Goal: Transaction & Acquisition: Book appointment/travel/reservation

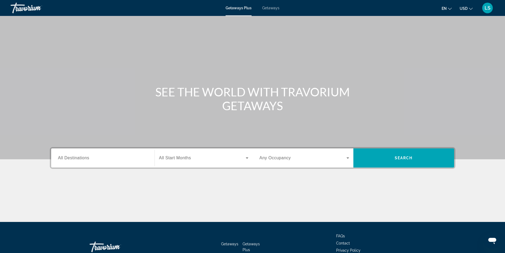
click at [79, 158] on span "All Destinations" at bounding box center [73, 157] width 31 height 5
click at [79, 158] on input "Destination All Destinations" at bounding box center [103, 158] width 90 height 6
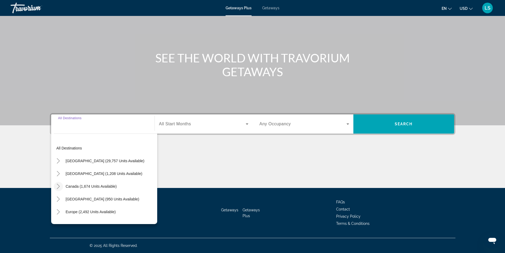
scroll to position [27, 0]
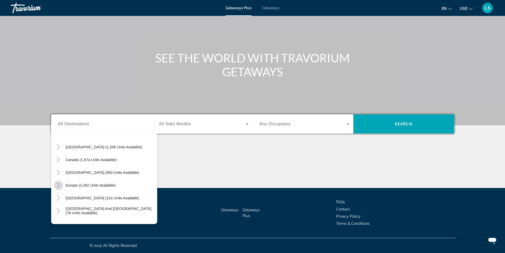
click at [59, 184] on icon "Toggle Europe (2,492 units available)" at bounding box center [58, 184] width 5 height 5
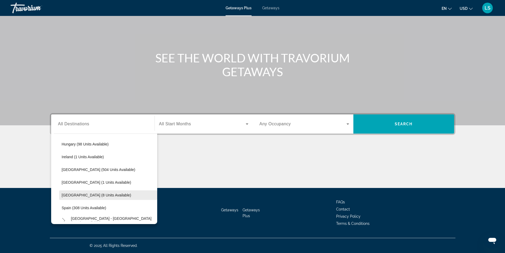
scroll to position [199, 0]
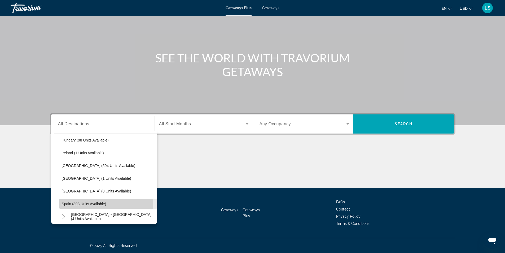
click at [89, 204] on span "Spain (308 units available)" at bounding box center [84, 203] width 45 height 4
type input "**********"
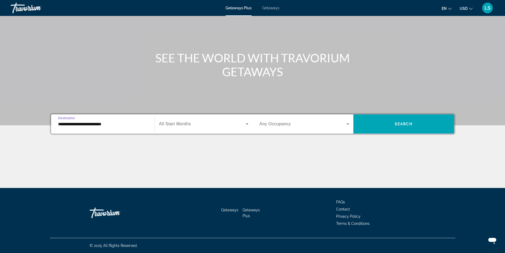
click at [179, 124] on span "All Start Months" at bounding box center [175, 123] width 32 height 5
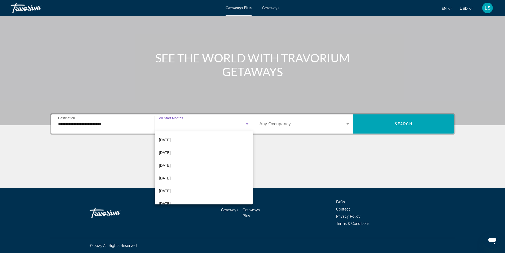
scroll to position [106, 0]
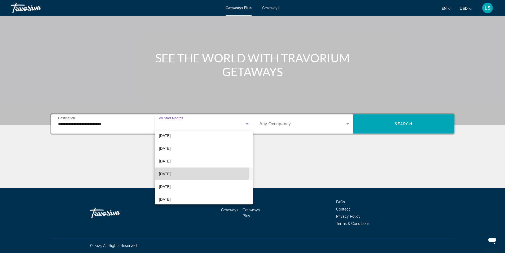
click at [170, 172] on span "[DATE]" at bounding box center [165, 173] width 12 height 6
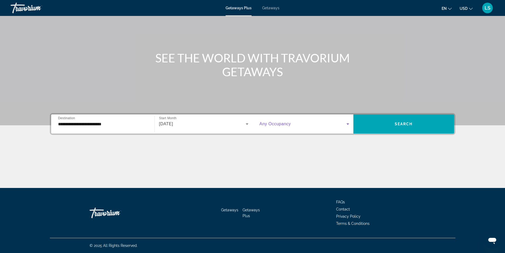
click at [284, 126] on span "Search widget" at bounding box center [302, 124] width 87 height 6
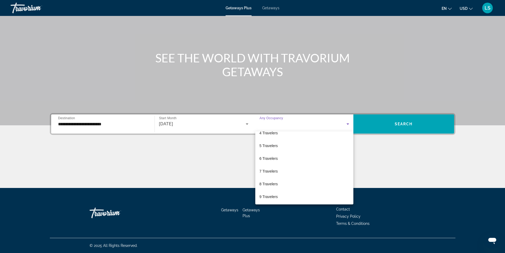
scroll to position [53, 0]
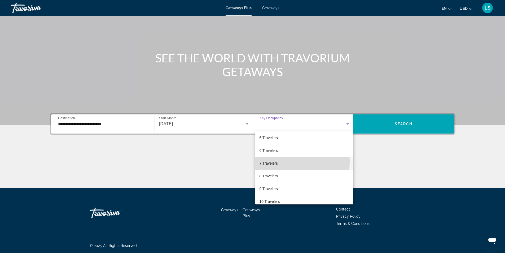
click at [268, 161] on span "7 Travelers" at bounding box center [268, 163] width 18 height 6
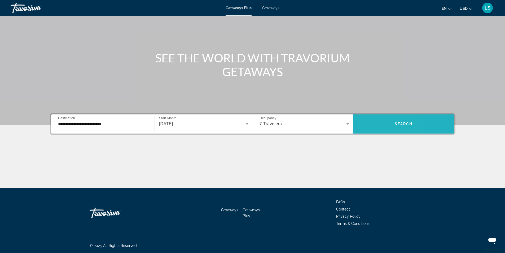
click at [372, 124] on span "Search widget" at bounding box center [403, 123] width 101 height 13
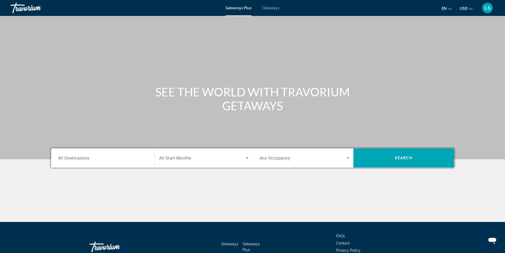
click at [67, 157] on span "All Destinations" at bounding box center [74, 157] width 32 height 5
click at [67, 157] on input "Destination All Destinations" at bounding box center [103, 158] width 90 height 6
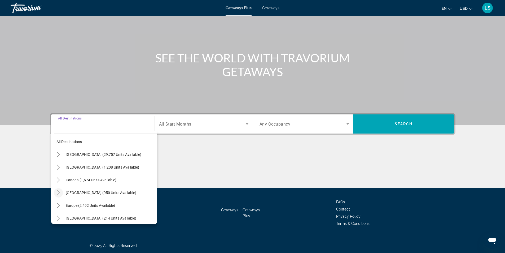
scroll to position [33, 0]
click at [58, 177] on icon "Toggle Europe (2,492 units available)" at bounding box center [58, 178] width 3 height 5
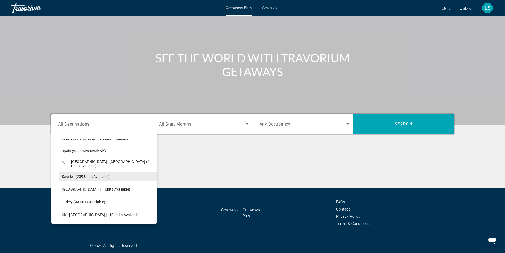
scroll to position [252, 0]
click at [84, 149] on span "Spain (308 units available)" at bounding box center [84, 150] width 44 height 4
type input "**********"
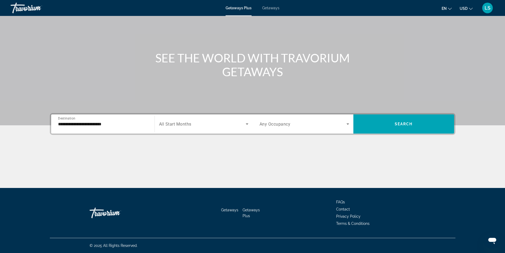
click at [175, 126] on span "All Start Months" at bounding box center [175, 123] width 32 height 5
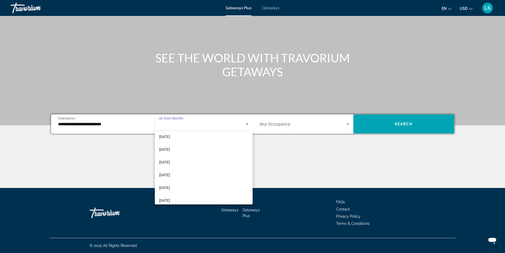
scroll to position [106, 0]
click at [170, 173] on span "[DATE]" at bounding box center [164, 173] width 11 height 6
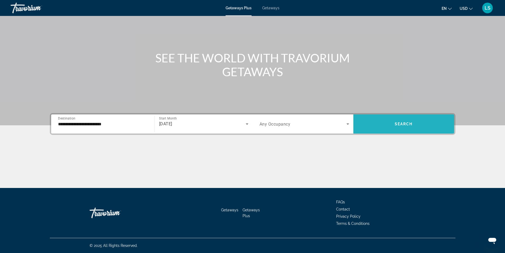
click at [384, 127] on span "Search widget" at bounding box center [403, 123] width 101 height 13
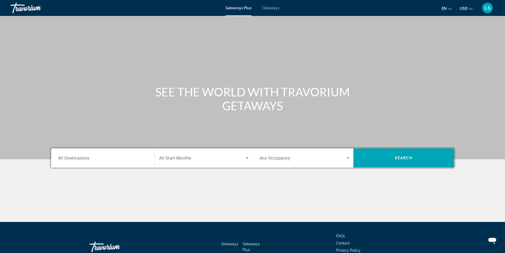
click at [274, 6] on span "Getaways" at bounding box center [270, 8] width 17 height 4
click at [92, 159] on input "Destination All Destinations" at bounding box center [103, 158] width 90 height 6
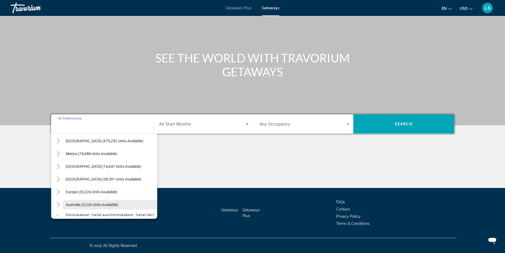
scroll to position [27, 0]
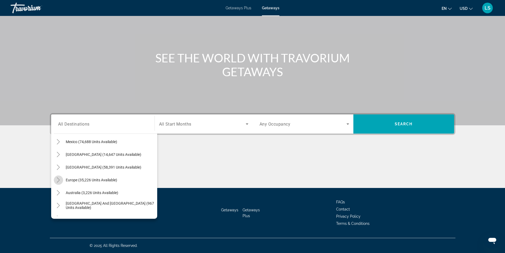
click at [59, 181] on icon "Toggle Europe (35,226 units available)" at bounding box center [58, 179] width 5 height 5
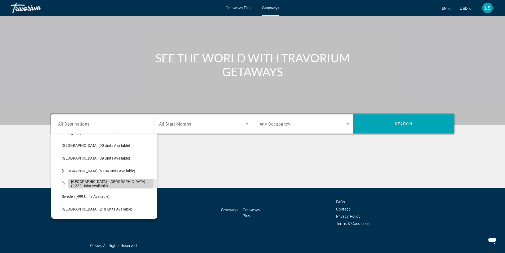
click at [89, 182] on span "[GEOGRAPHIC_DATA] - [GEOGRAPHIC_DATA] (2,539 units available)" at bounding box center [112, 183] width 83 height 8
type input "**********"
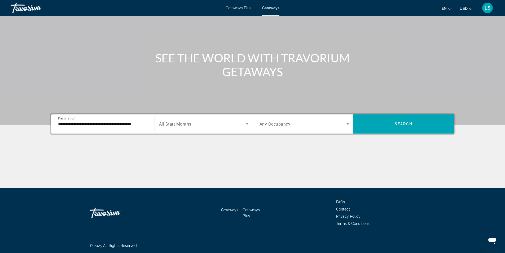
click at [188, 124] on span "All Start Months" at bounding box center [175, 123] width 32 height 5
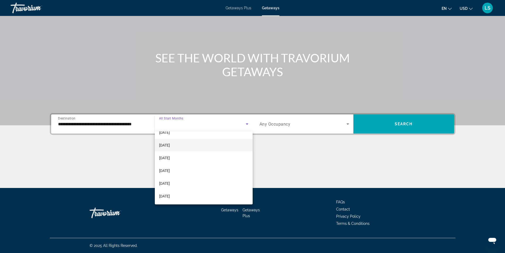
scroll to position [109, 0]
click at [170, 167] on span "[DATE]" at bounding box center [164, 170] width 11 height 6
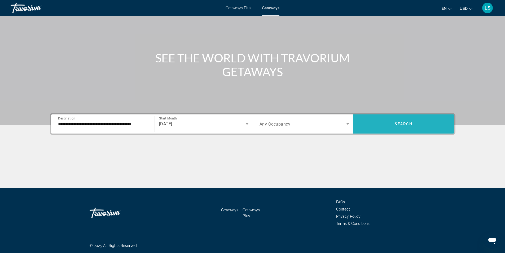
click at [384, 121] on span "Search widget" at bounding box center [403, 123] width 101 height 13
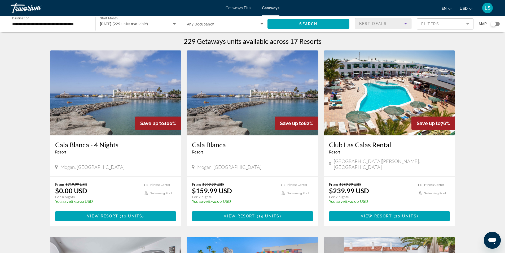
click at [404, 24] on icon "Sort by" at bounding box center [405, 23] width 6 height 6
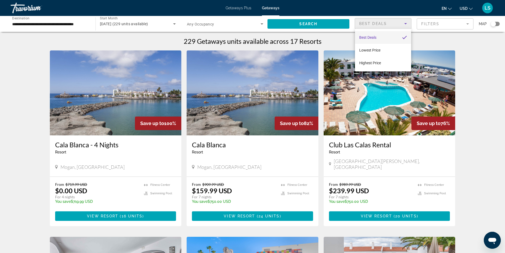
click at [369, 36] on span "Best Deals" at bounding box center [367, 37] width 17 height 4
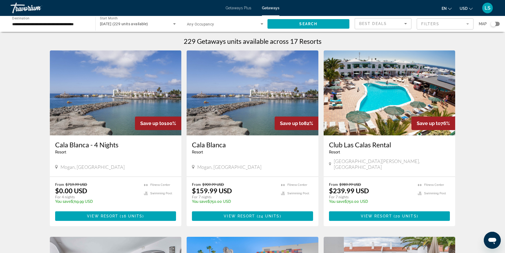
click at [442, 22] on mat-form-field "Filters" at bounding box center [445, 23] width 57 height 11
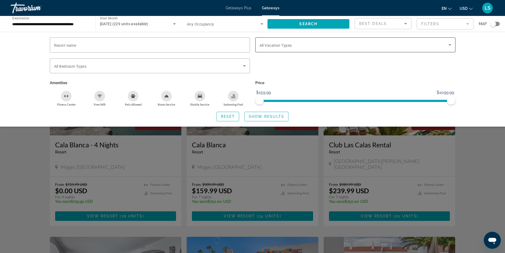
click at [444, 49] on div "Search widget" at bounding box center [355, 44] width 192 height 15
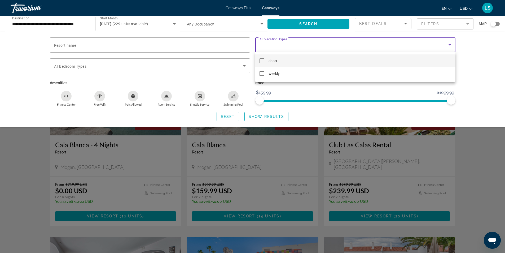
click at [444, 49] on div at bounding box center [252, 126] width 505 height 253
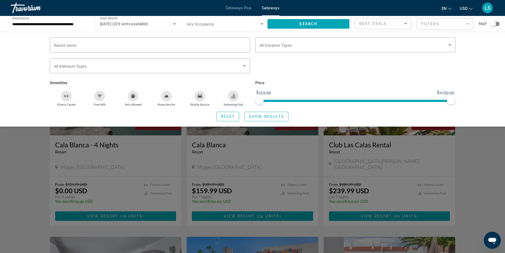
click at [478, 55] on div "Resort name Vacation Types All Vacation Types Bedroom Types All Bedroom Types A…" at bounding box center [252, 79] width 505 height 95
click at [312, 114] on div "Reset Show Results" at bounding box center [253, 117] width 406 height 10
click at [487, 74] on div "Resort name Vacation Types All Vacation Types Bedroom Types All Bedroom Types A…" at bounding box center [252, 79] width 505 height 95
drag, startPoint x: 249, startPoint y: 118, endPoint x: 248, endPoint y: 115, distance: 2.9
click at [249, 117] on span "Show Results" at bounding box center [267, 116] width 36 height 4
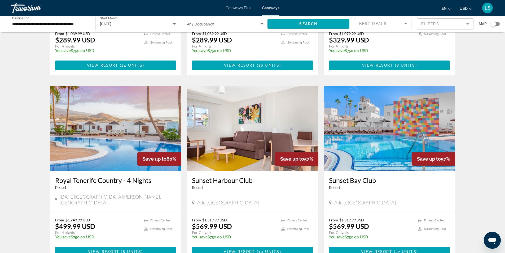
scroll to position [371, 0]
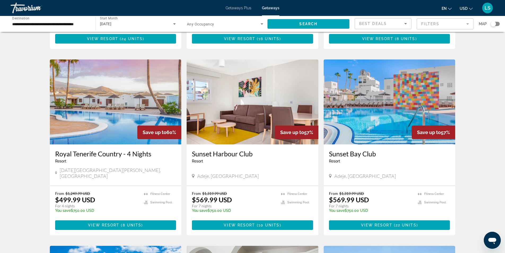
click at [384, 107] on img "Main content" at bounding box center [390, 101] width 132 height 85
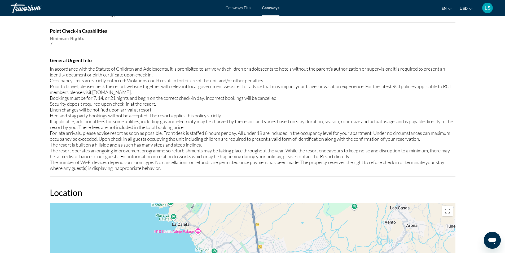
scroll to position [477, 0]
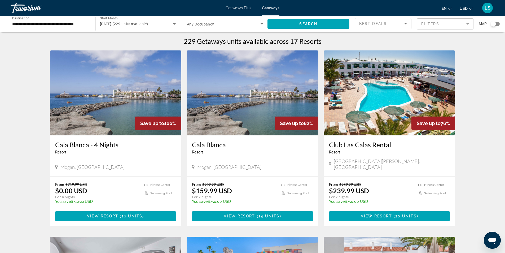
click at [117, 114] on img "Main content" at bounding box center [116, 92] width 132 height 85
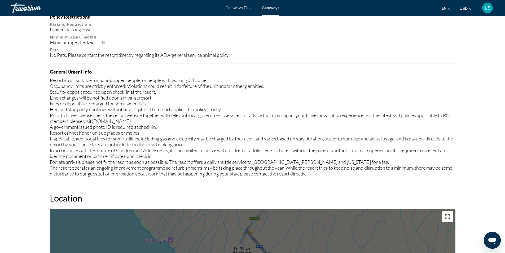
scroll to position [477, 0]
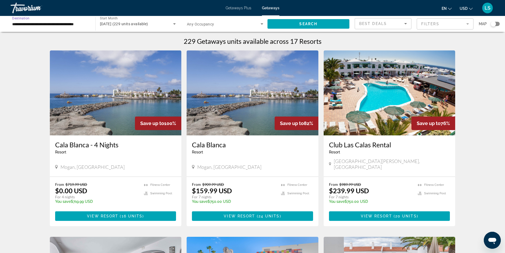
click at [23, 24] on input "**********" at bounding box center [50, 24] width 76 height 6
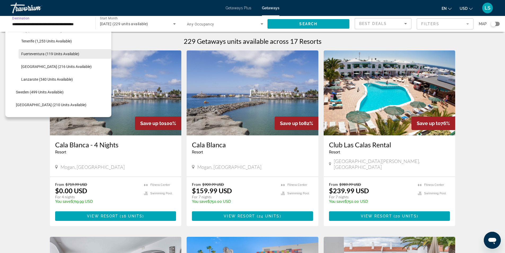
scroll to position [314, 0]
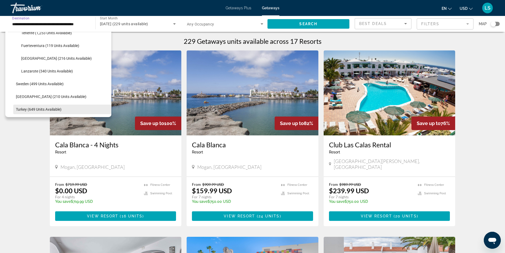
click at [39, 109] on span "Turkey (649 units available)" at bounding box center [39, 109] width 46 height 4
type input "**********"
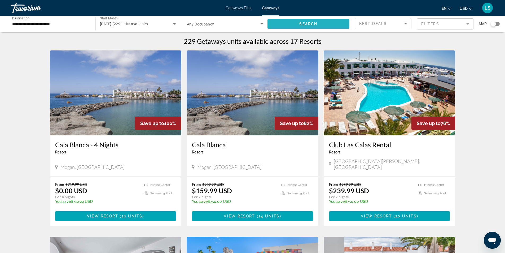
click at [282, 23] on span "Search widget" at bounding box center [308, 23] width 82 height 13
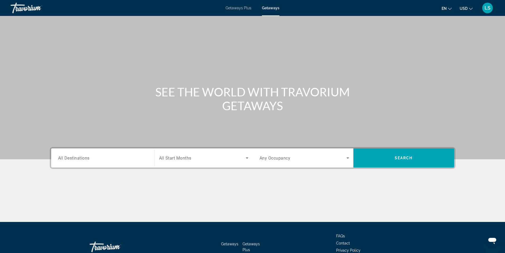
click at [108, 155] on input "Destination All Destinations" at bounding box center [103, 158] width 90 height 6
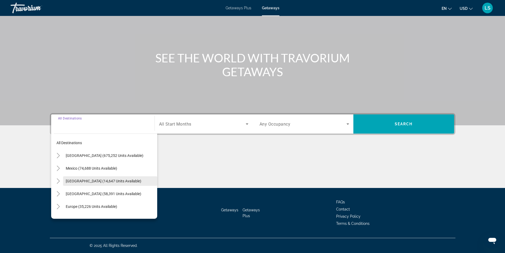
scroll to position [27, 0]
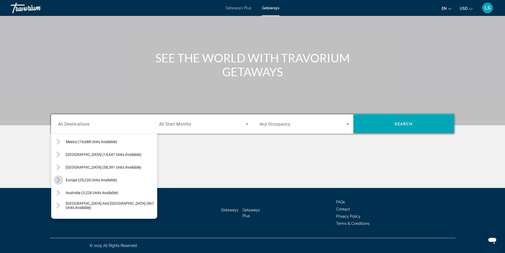
click at [58, 179] on icon "Toggle Europe (35,226 units available)" at bounding box center [58, 179] width 5 height 5
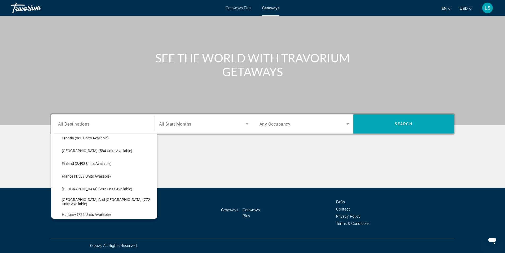
scroll to position [146, 0]
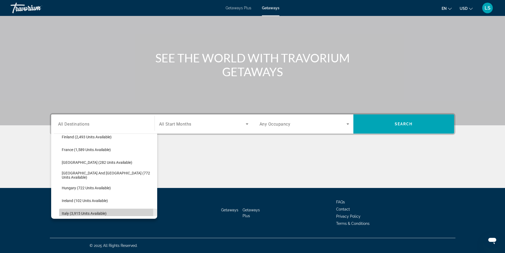
click at [86, 213] on span "Italy (3,915 units available)" at bounding box center [84, 213] width 45 height 4
type input "**********"
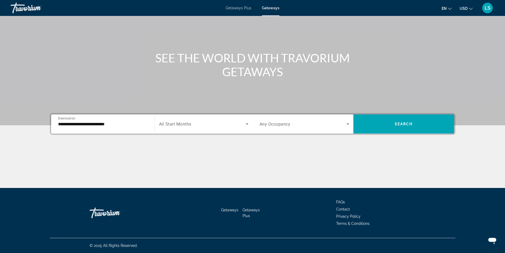
click at [187, 122] on span "All Start Months" at bounding box center [175, 123] width 32 height 5
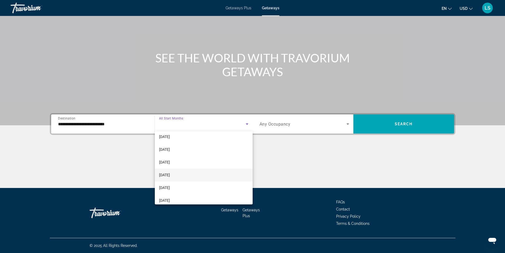
scroll to position [106, 0]
click at [169, 175] on span "[DATE]" at bounding box center [164, 173] width 11 height 6
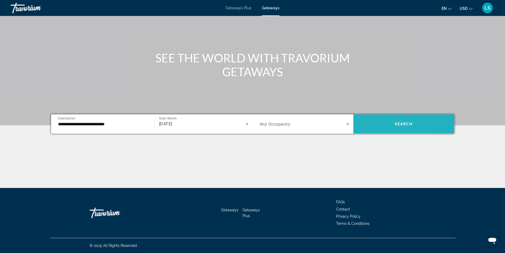
click at [374, 125] on span "Search widget" at bounding box center [403, 123] width 101 height 13
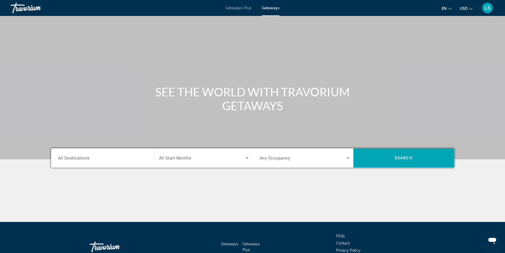
click at [68, 157] on span "All Destinations" at bounding box center [74, 157] width 32 height 5
click at [68, 157] on input "Destination All Destinations" at bounding box center [103, 158] width 90 height 6
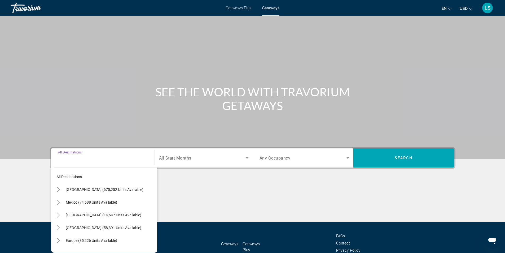
scroll to position [34, 0]
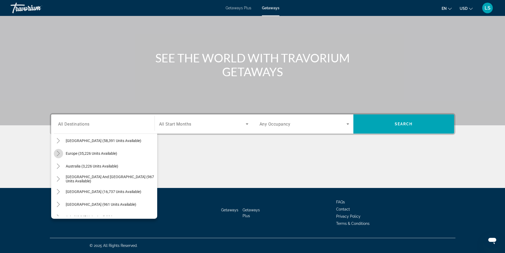
click at [57, 152] on icon "Toggle Europe (35,226 units available)" at bounding box center [58, 153] width 5 height 5
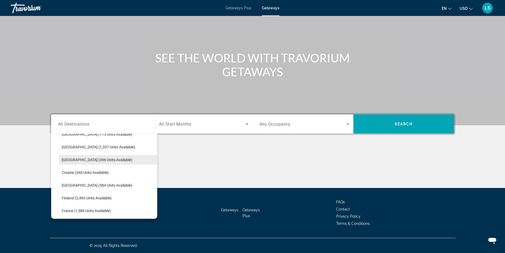
scroll to position [93, 0]
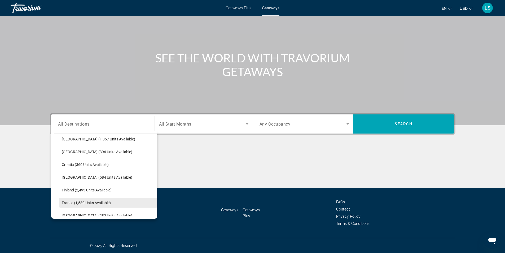
click at [91, 201] on span "France (1,589 units available)" at bounding box center [86, 202] width 49 height 4
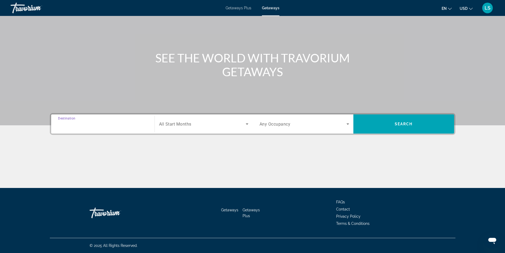
type input "**********"
click at [207, 129] on div "Search widget" at bounding box center [203, 123] width 89 height 15
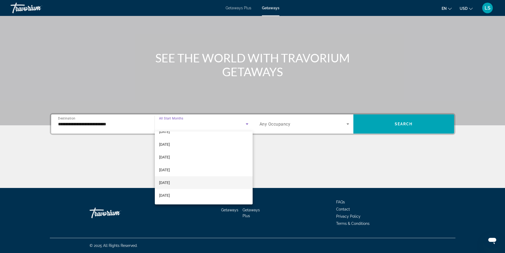
scroll to position [106, 0]
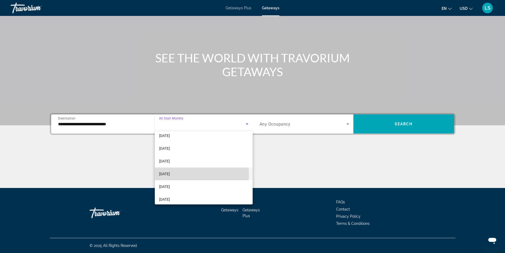
click at [170, 174] on span "[DATE]" at bounding box center [164, 173] width 11 height 6
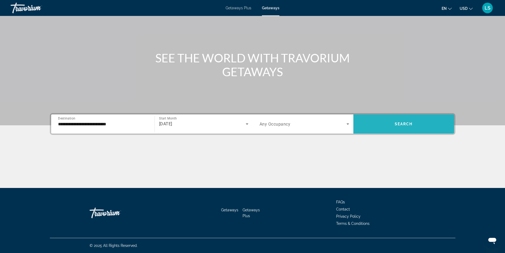
click at [365, 127] on span "Search widget" at bounding box center [403, 123] width 101 height 13
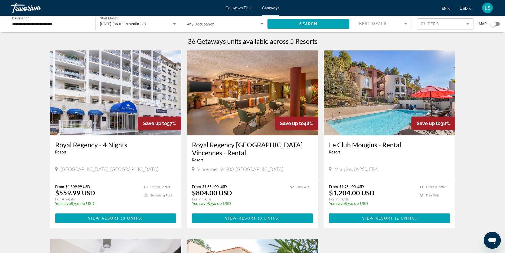
click at [493, 23] on div "Search widget" at bounding box center [493, 23] width 5 height 5
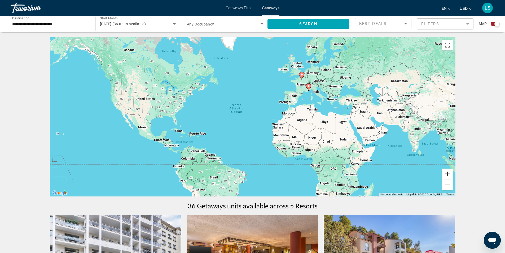
click at [447, 173] on button "Zoom in" at bounding box center [447, 173] width 11 height 11
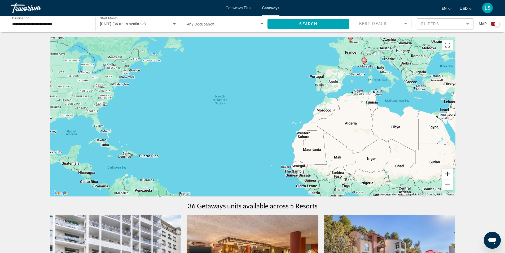
click at [446, 174] on button "Zoom in" at bounding box center [447, 173] width 11 height 11
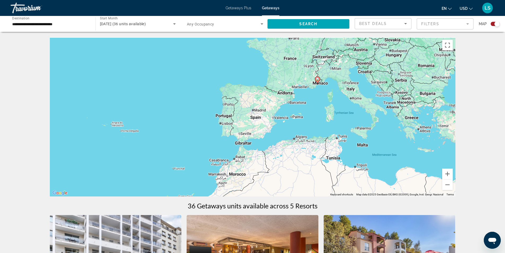
drag, startPoint x: 400, startPoint y: 102, endPoint x: 252, endPoint y: 157, distance: 158.3
click at [242, 174] on div "To activate drag with keyboard, press Alt + Enter. Once in keyboard drag state,…" at bounding box center [253, 116] width 406 height 159
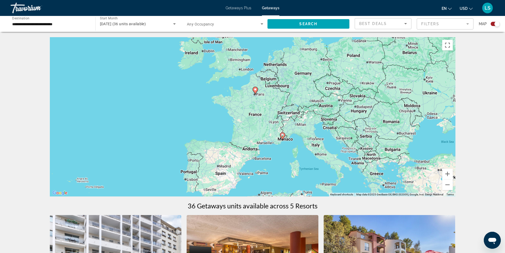
drag, startPoint x: 260, startPoint y: 107, endPoint x: 223, endPoint y: 165, distance: 69.2
click at [223, 165] on div "To activate drag with keyboard, press Alt + Enter. Once in keyboard drag state,…" at bounding box center [253, 116] width 406 height 159
click at [283, 135] on image "Main content" at bounding box center [282, 134] width 3 height 3
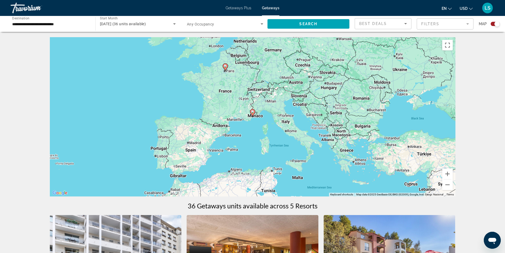
click at [252, 111] on image "Main content" at bounding box center [252, 111] width 3 height 3
type input "**********"
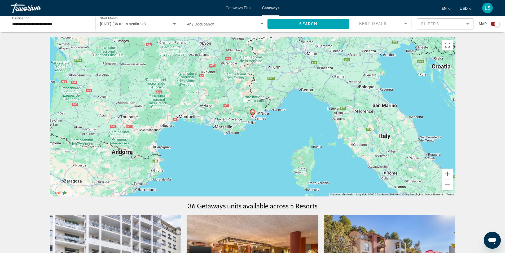
click at [253, 112] on image "Main content" at bounding box center [252, 111] width 3 height 3
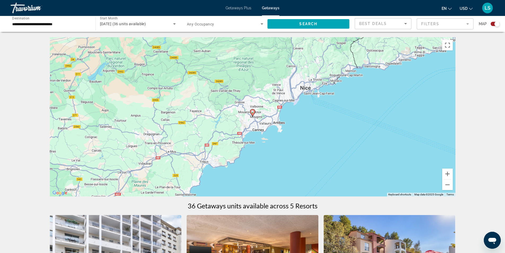
click at [252, 111] on image "Main content" at bounding box center [252, 111] width 3 height 3
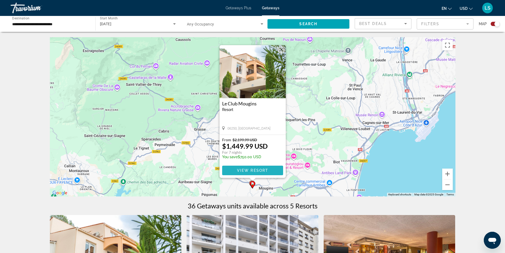
click at [253, 171] on span "View Resort" at bounding box center [252, 170] width 31 height 4
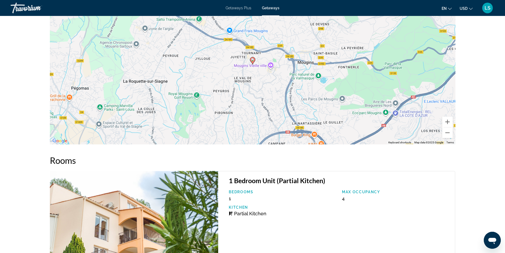
scroll to position [689, 0]
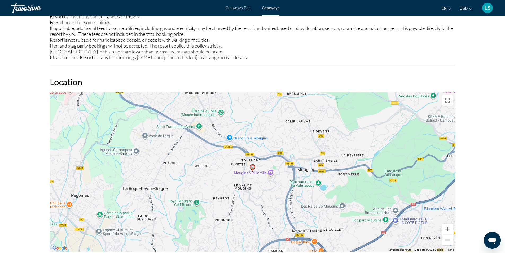
click at [236, 8] on span "Getaways Plus" at bounding box center [239, 8] width 26 height 4
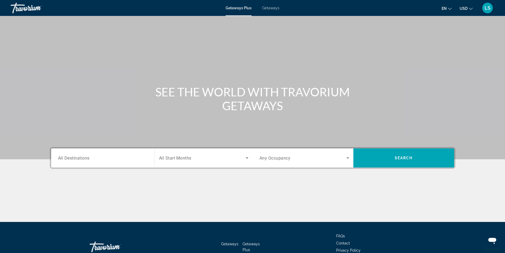
click at [67, 157] on span "All Destinations" at bounding box center [74, 157] width 32 height 5
click at [67, 157] on input "Destination All Destinations" at bounding box center [103, 158] width 90 height 6
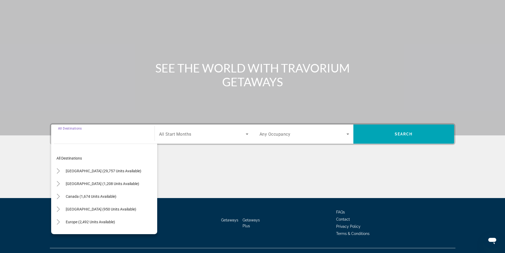
scroll to position [34, 0]
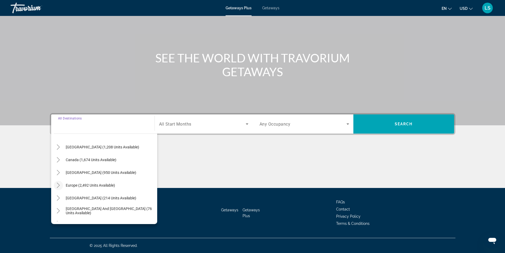
click at [59, 187] on icon "Toggle Europe (2,492 units available)" at bounding box center [58, 184] width 5 height 5
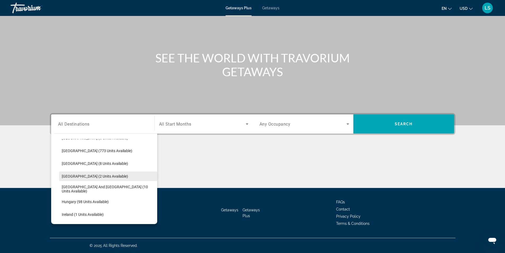
scroll to position [146, 0]
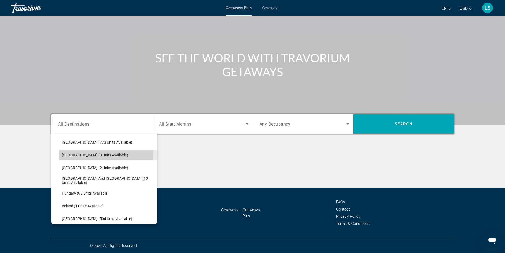
click at [75, 153] on span "[GEOGRAPHIC_DATA] (8 units available)" at bounding box center [95, 155] width 66 height 4
type input "**********"
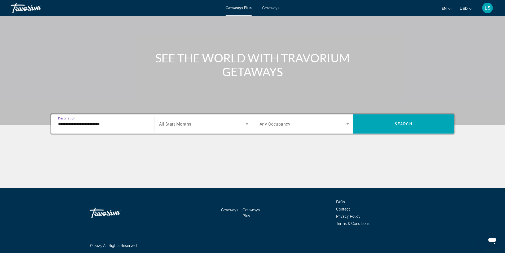
click at [167, 126] on span "All Start Months" at bounding box center [175, 123] width 32 height 5
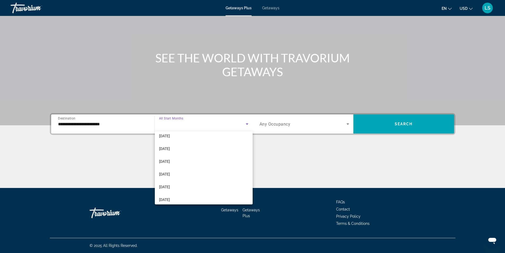
scroll to position [106, 0]
click at [163, 173] on span "[DATE]" at bounding box center [164, 173] width 11 height 6
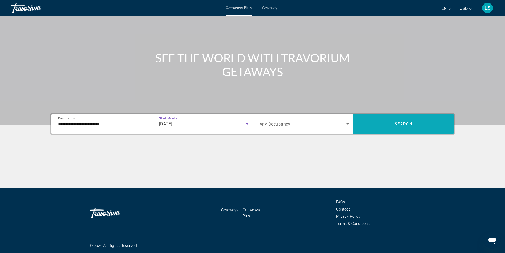
click at [385, 119] on span "Search widget" at bounding box center [403, 123] width 101 height 13
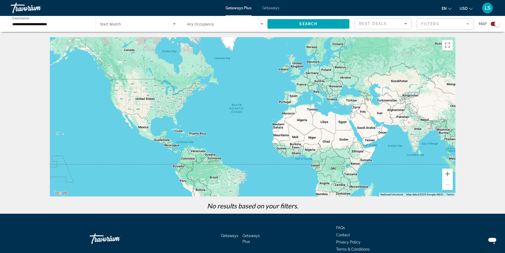
scroll to position [26, 0]
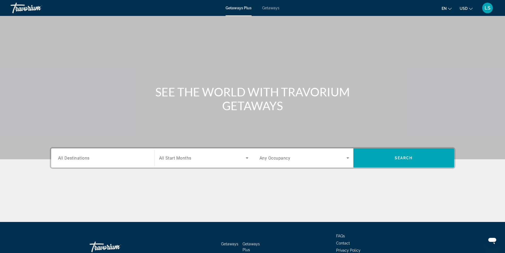
click at [82, 155] on div "Search widget" at bounding box center [103, 157] width 90 height 15
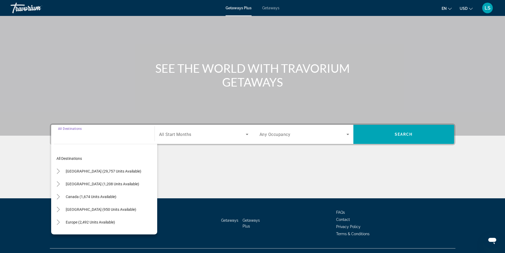
scroll to position [34, 0]
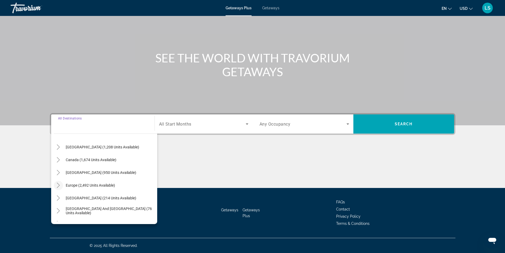
click at [58, 184] on icon "Toggle Europe (2,492 units available)" at bounding box center [58, 184] width 5 height 5
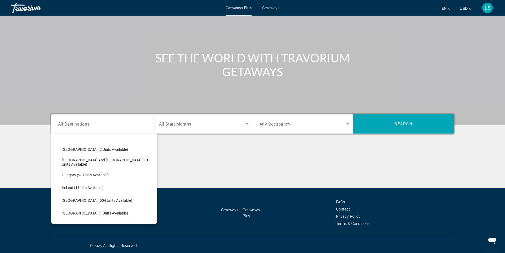
scroll to position [172, 0]
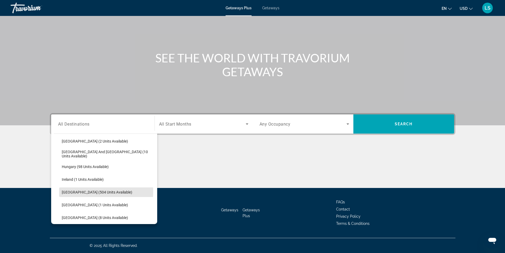
click at [89, 191] on span "[GEOGRAPHIC_DATA] (504 units available)" at bounding box center [97, 192] width 71 height 4
type input "**********"
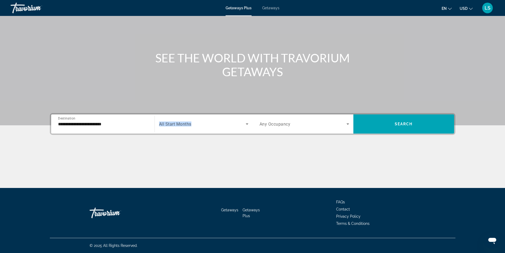
click at [172, 121] on div "Start Month All Start Months" at bounding box center [203, 123] width 89 height 15
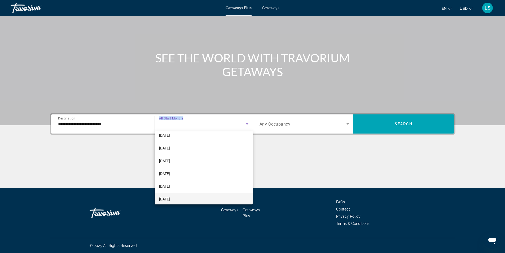
scroll to position [106, 0]
click at [165, 174] on span "[DATE]" at bounding box center [164, 173] width 11 height 6
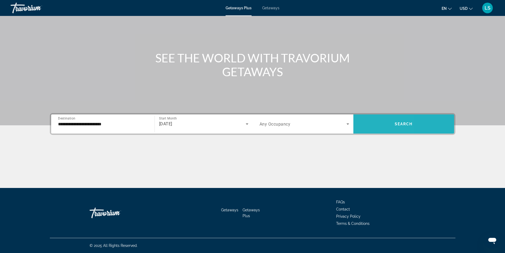
click at [367, 125] on span "Search widget" at bounding box center [403, 123] width 101 height 13
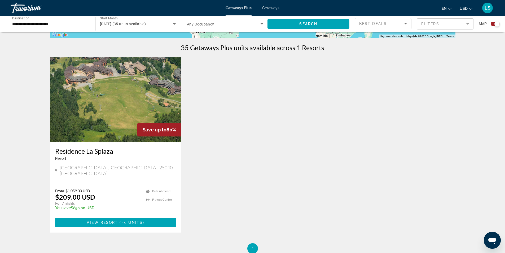
scroll to position [159, 0]
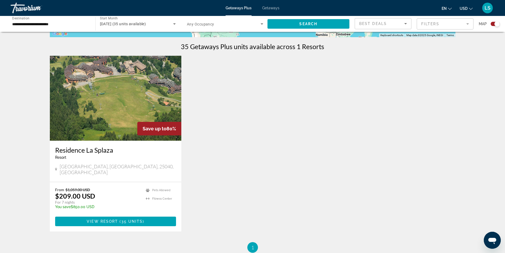
click at [105, 99] on img "Main content" at bounding box center [116, 98] width 132 height 85
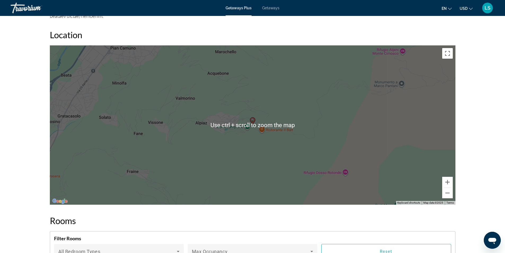
scroll to position [663, 0]
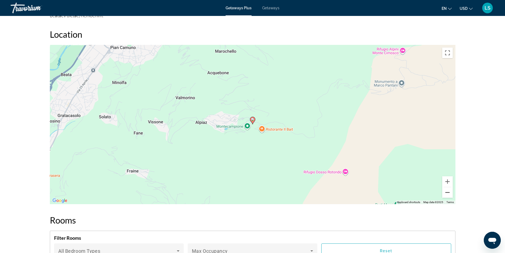
click at [448, 190] on button "Zoom out" at bounding box center [447, 192] width 11 height 11
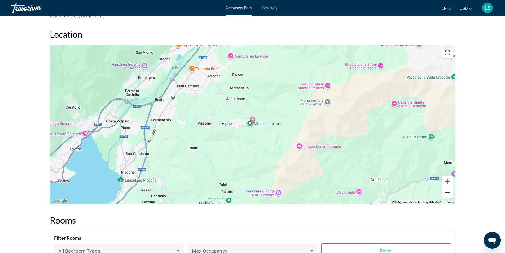
click at [446, 187] on button "Zoom out" at bounding box center [447, 192] width 11 height 11
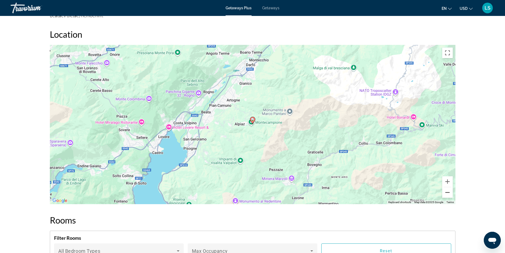
click at [446, 187] on button "Zoom out" at bounding box center [447, 192] width 11 height 11
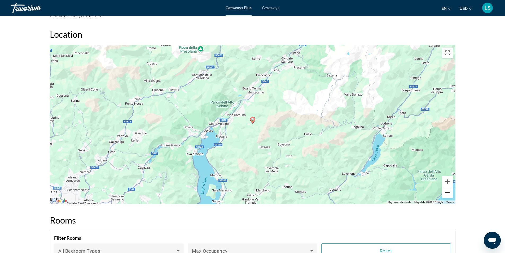
click at [446, 187] on button "Zoom out" at bounding box center [447, 192] width 11 height 11
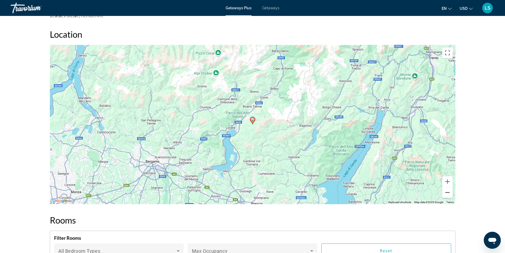
click at [446, 187] on button "Zoom out" at bounding box center [447, 192] width 11 height 11
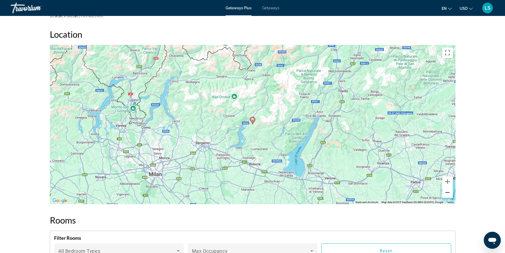
click at [446, 187] on button "Zoom out" at bounding box center [447, 192] width 11 height 11
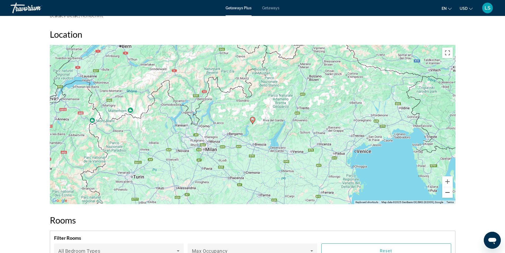
click at [446, 187] on button "Zoom out" at bounding box center [447, 192] width 11 height 11
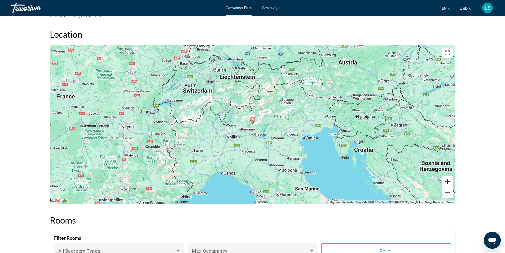
click at [447, 177] on button "Zoom in" at bounding box center [447, 181] width 11 height 11
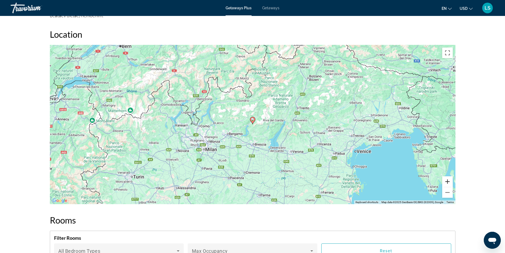
click at [447, 177] on button "Zoom in" at bounding box center [447, 181] width 11 height 11
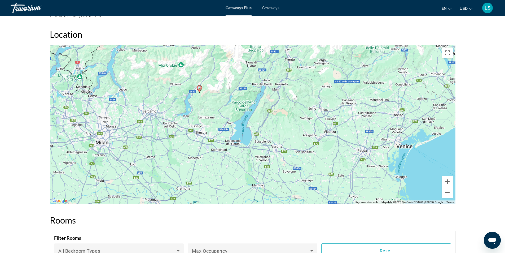
drag, startPoint x: 343, startPoint y: 169, endPoint x: 289, endPoint y: 136, distance: 62.8
click at [289, 136] on div "To activate drag with keyboard, press Alt + Enter. Once in keyboard drag state,…" at bounding box center [253, 124] width 406 height 159
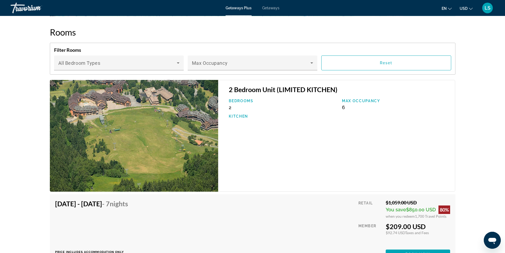
scroll to position [848, 0]
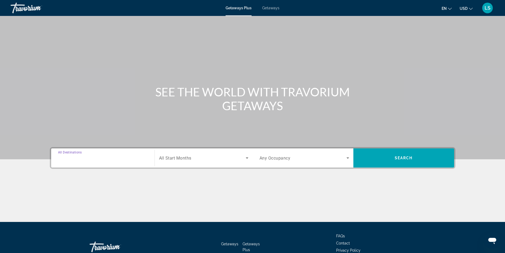
click at [72, 155] on input "Destination All Destinations" at bounding box center [103, 158] width 90 height 6
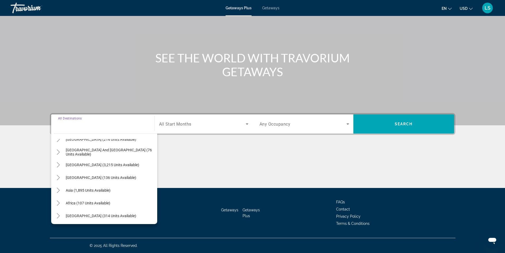
scroll to position [86, 0]
click at [268, 9] on span "Getaways" at bounding box center [270, 8] width 17 height 4
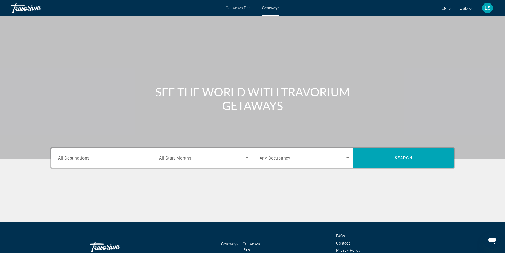
click at [64, 159] on span "All Destinations" at bounding box center [74, 157] width 32 height 5
click at [64, 159] on input "Destination All Destinations" at bounding box center [103, 158] width 90 height 6
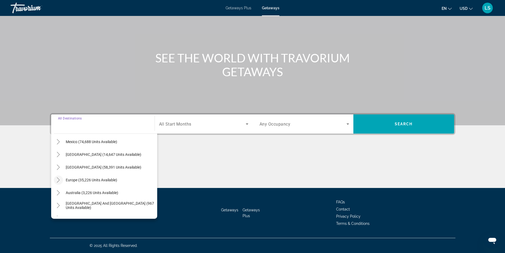
scroll to position [53, 0]
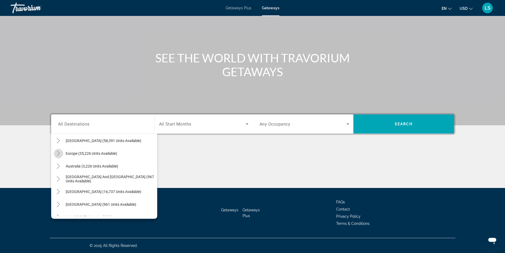
click at [58, 152] on icon "Toggle Europe (35,226 units available)" at bounding box center [58, 153] width 5 height 5
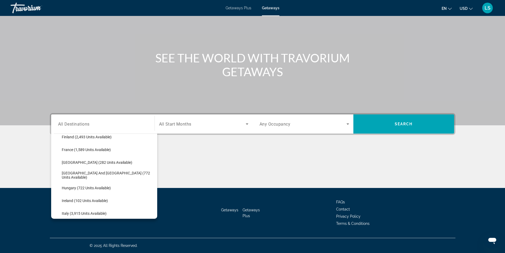
scroll to position [172, 0]
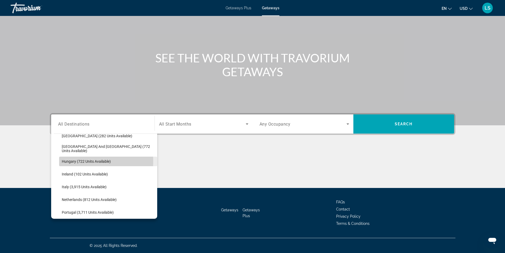
click at [71, 161] on span "Hungary (722 units available)" at bounding box center [86, 161] width 49 height 4
type input "**********"
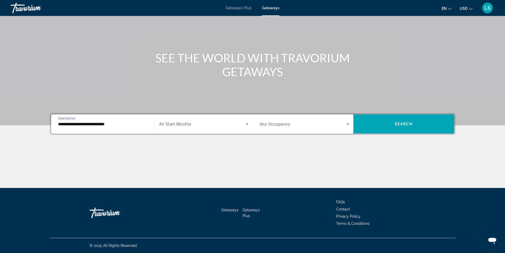
click at [179, 123] on span "All Start Months" at bounding box center [175, 123] width 32 height 5
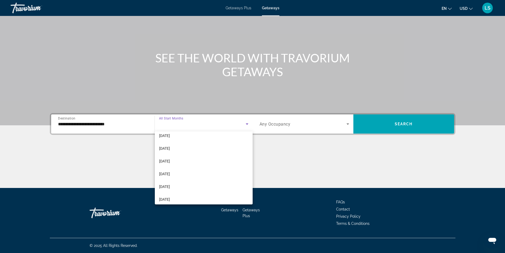
scroll to position [109, 0]
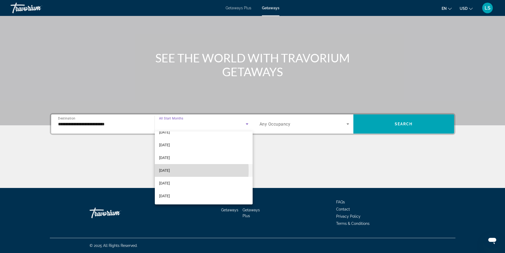
click at [168, 170] on span "[DATE]" at bounding box center [164, 170] width 11 height 6
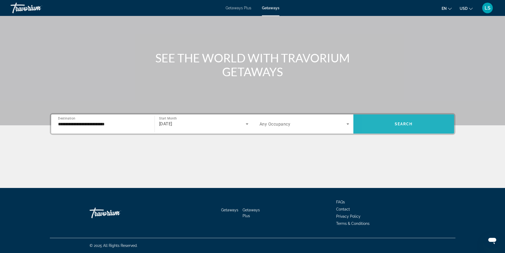
click at [375, 121] on span "Search widget" at bounding box center [403, 123] width 101 height 13
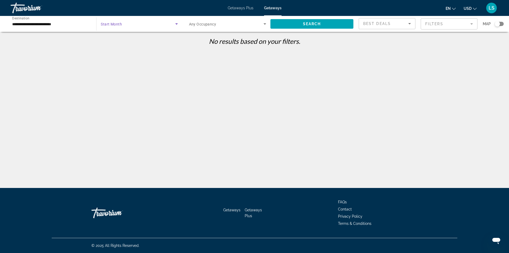
click at [109, 21] on span "Search widget" at bounding box center [138, 24] width 74 height 6
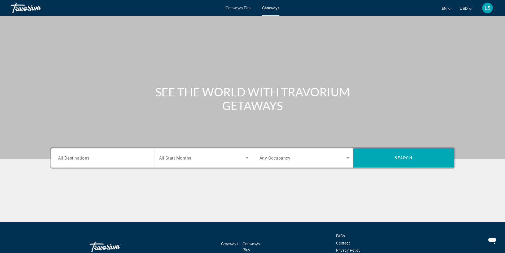
click at [110, 151] on div "Search widget" at bounding box center [103, 157] width 90 height 15
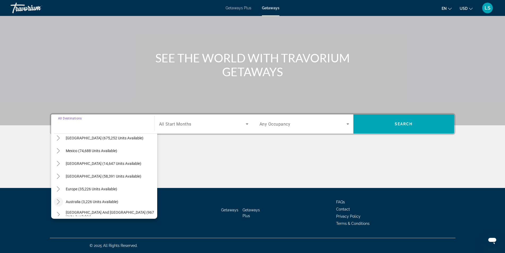
scroll to position [27, 0]
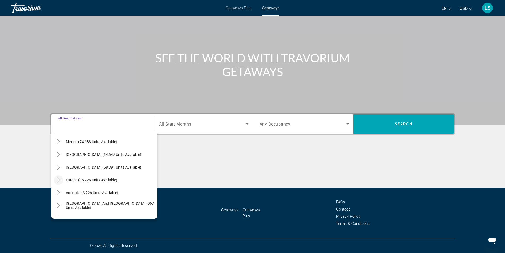
click at [60, 179] on icon "Toggle Europe (35,226 units available)" at bounding box center [58, 179] width 5 height 5
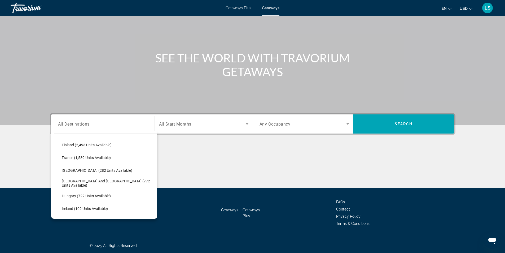
scroll to position [146, 0]
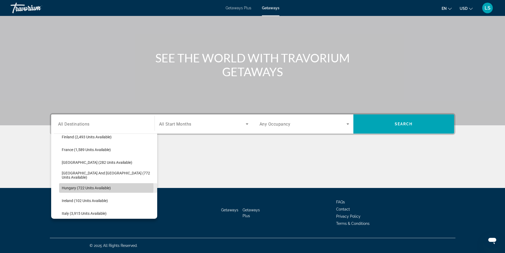
click at [98, 187] on span "Hungary (722 units available)" at bounding box center [86, 188] width 49 height 4
type input "**********"
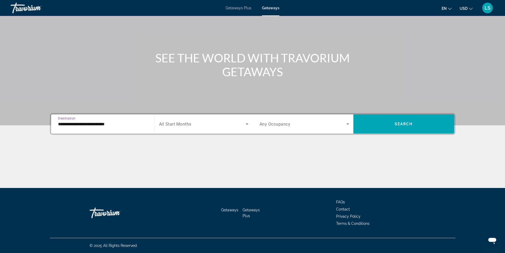
click at [168, 123] on span "All Start Months" at bounding box center [175, 123] width 32 height 5
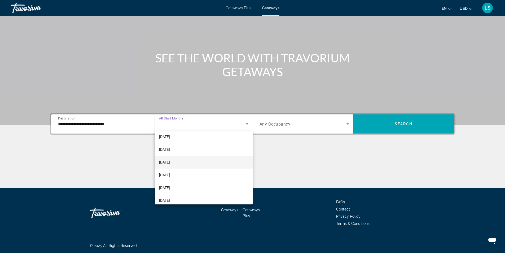
scroll to position [106, 0]
click at [166, 172] on span "[DATE]" at bounding box center [164, 173] width 11 height 6
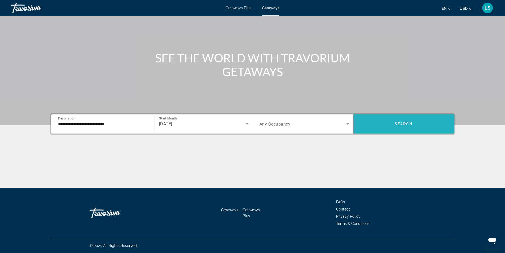
click at [377, 123] on span "Search widget" at bounding box center [403, 123] width 101 height 13
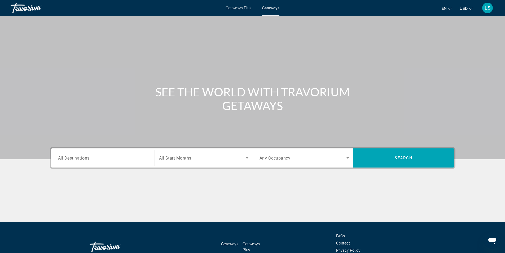
click at [63, 156] on span "All Destinations" at bounding box center [74, 157] width 32 height 5
click at [63, 156] on input "Destination All Destinations" at bounding box center [103, 158] width 90 height 6
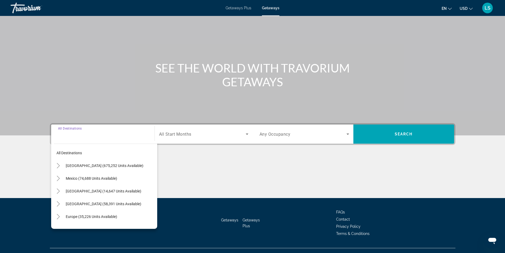
scroll to position [34, 0]
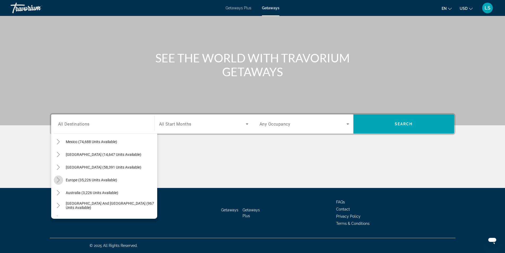
click at [58, 181] on icon "Toggle Europe (35,226 units available)" at bounding box center [58, 179] width 5 height 5
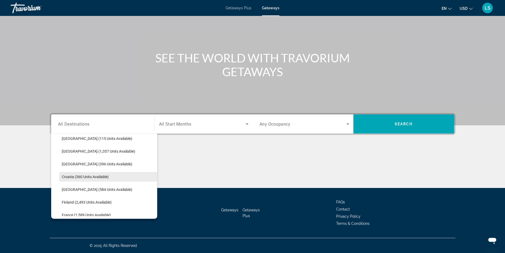
scroll to position [93, 0]
click at [78, 165] on span "Croatia (360 units available)" at bounding box center [85, 164] width 47 height 4
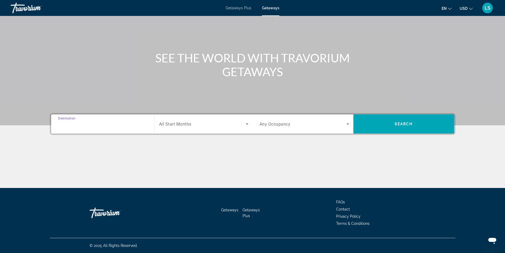
type input "**********"
click at [173, 126] on span "All Start Months" at bounding box center [175, 123] width 32 height 5
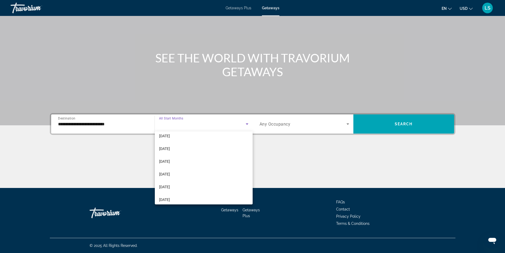
scroll to position [106, 0]
click at [160, 172] on span "[DATE]" at bounding box center [164, 173] width 11 height 6
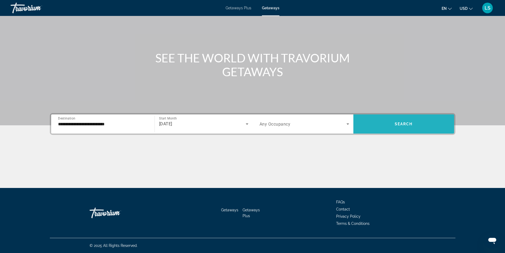
click at [378, 125] on span "Search widget" at bounding box center [403, 123] width 101 height 13
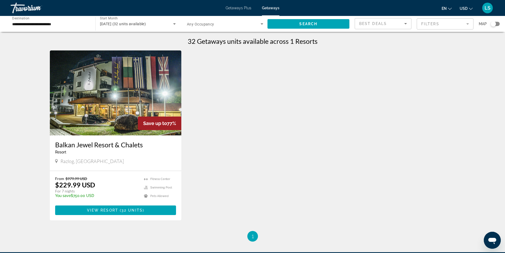
click at [110, 98] on img "Main content" at bounding box center [116, 92] width 132 height 85
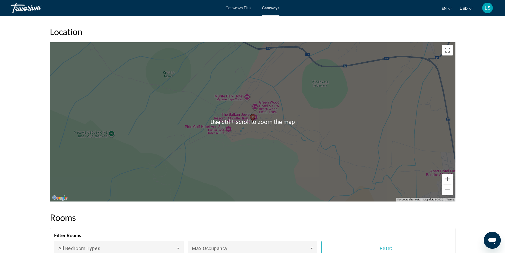
scroll to position [610, 0]
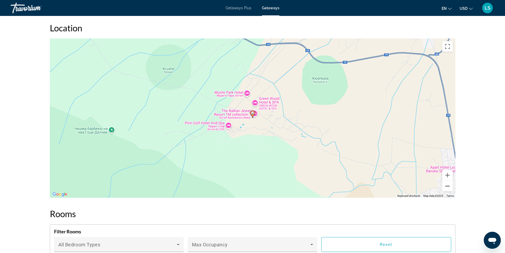
click at [443, 186] on button "Zoom out" at bounding box center [447, 185] width 11 height 11
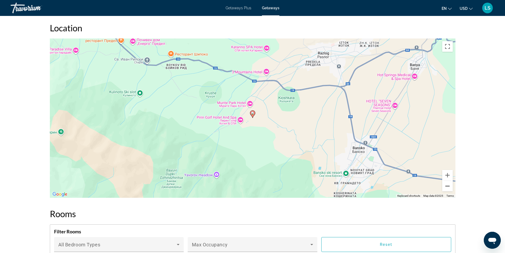
click at [443, 185] on button "Zoom out" at bounding box center [447, 185] width 11 height 11
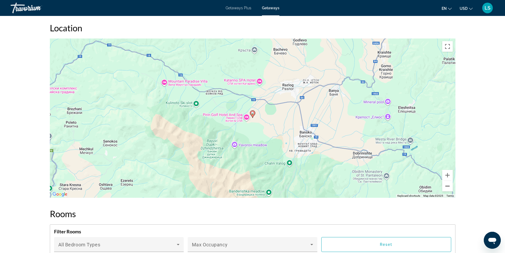
click at [443, 185] on button "Zoom out" at bounding box center [447, 185] width 11 height 11
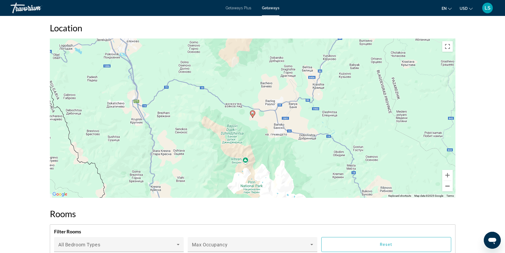
click at [443, 185] on button "Zoom out" at bounding box center [447, 185] width 11 height 11
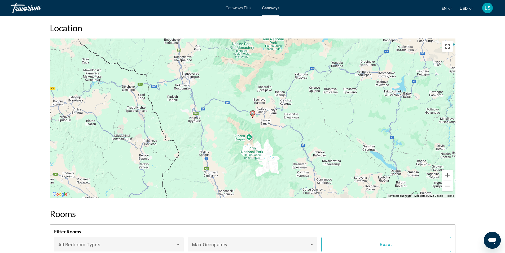
click at [443, 185] on button "Zoom out" at bounding box center [447, 185] width 11 height 11
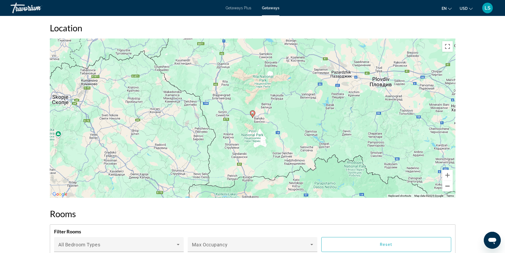
click at [443, 185] on button "Zoom out" at bounding box center [447, 185] width 11 height 11
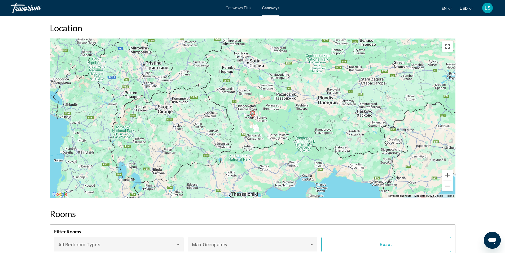
click at [445, 186] on button "Zoom out" at bounding box center [447, 185] width 11 height 11
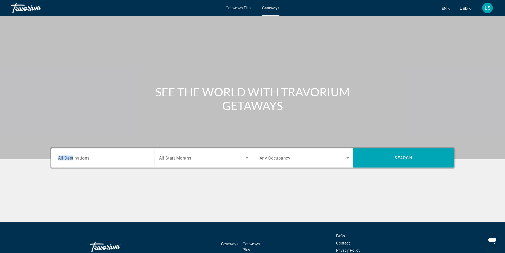
click at [73, 157] on span "All Destinations" at bounding box center [74, 157] width 32 height 5
click at [73, 157] on input "Destination All Destinations" at bounding box center [103, 158] width 90 height 6
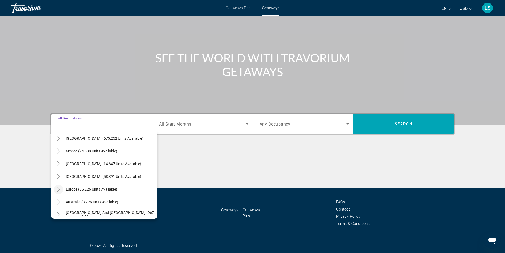
scroll to position [27, 0]
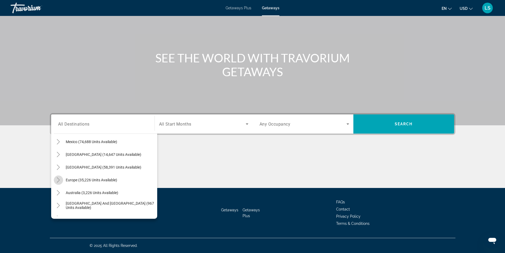
click at [56, 182] on icon "Toggle Europe (35,226 units available)" at bounding box center [58, 179] width 5 height 5
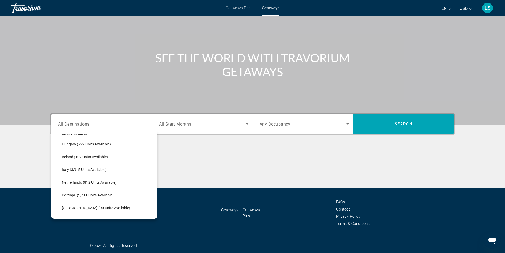
scroll to position [199, 0]
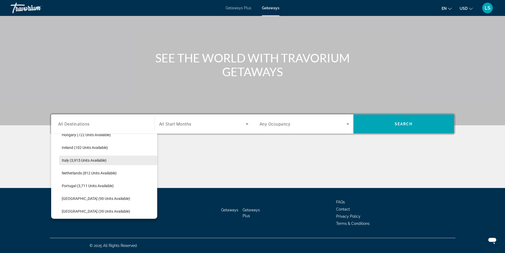
click at [80, 160] on span "Italy (3,915 units available)" at bounding box center [84, 160] width 45 height 4
type input "**********"
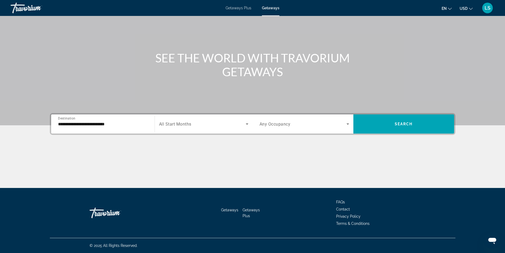
click at [193, 120] on div "Search widget" at bounding box center [203, 123] width 89 height 15
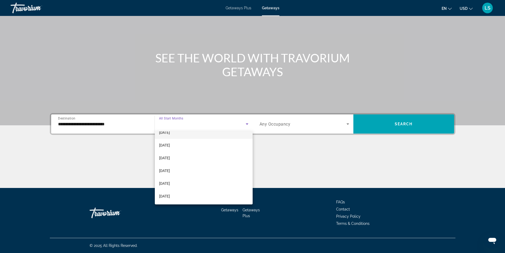
scroll to position [106, 0]
click at [170, 172] on span "[DATE]" at bounding box center [164, 173] width 11 height 6
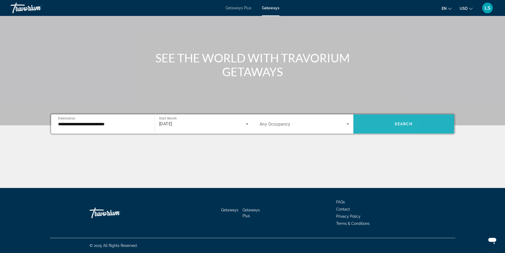
click at [370, 123] on span "Search widget" at bounding box center [403, 123] width 101 height 13
